Goal: Navigation & Orientation: Find specific page/section

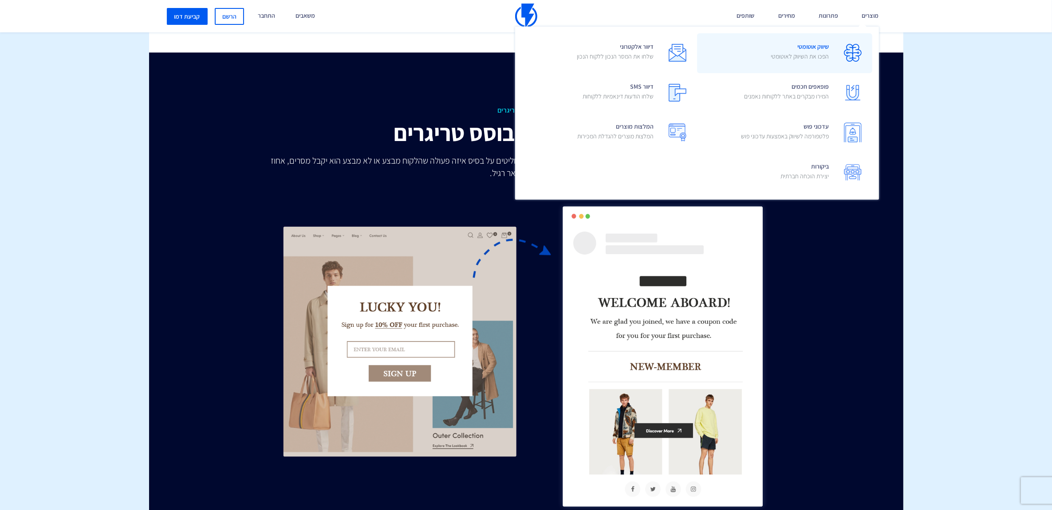
click at [854, 52] on img at bounding box center [853, 53] width 18 height 18
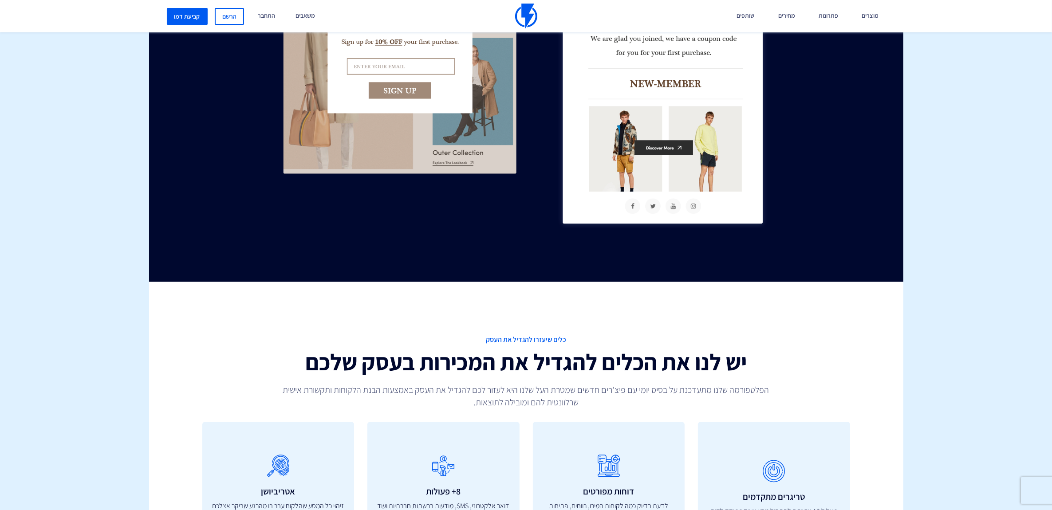
scroll to position [2422, 0]
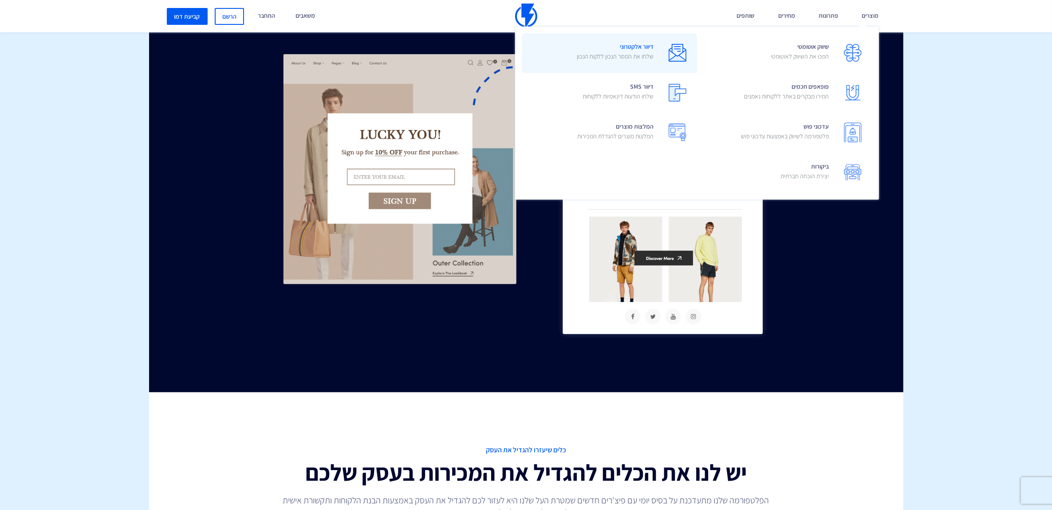
click at [672, 58] on img at bounding box center [677, 53] width 18 height 18
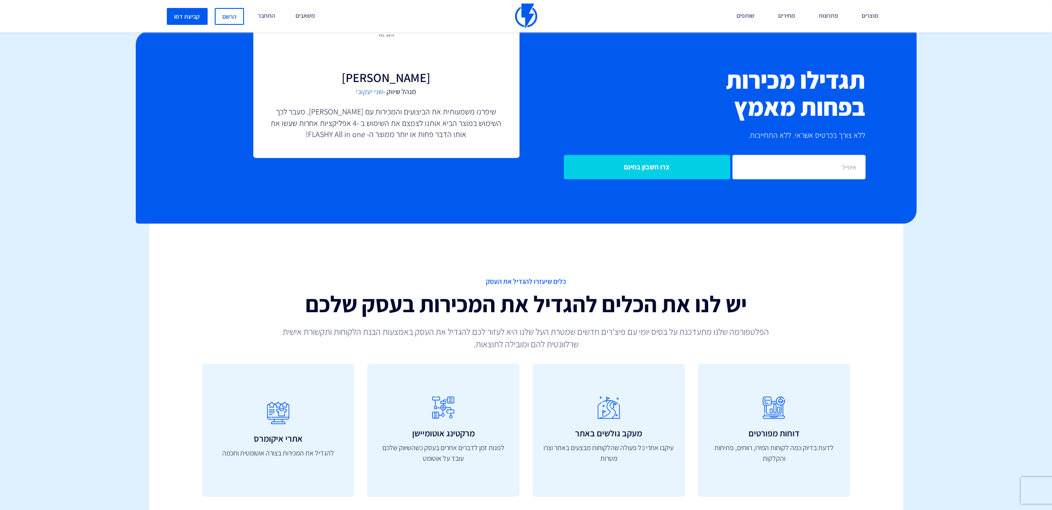
scroll to position [2606, 0]
